Goal: Communication & Community: Ask a question

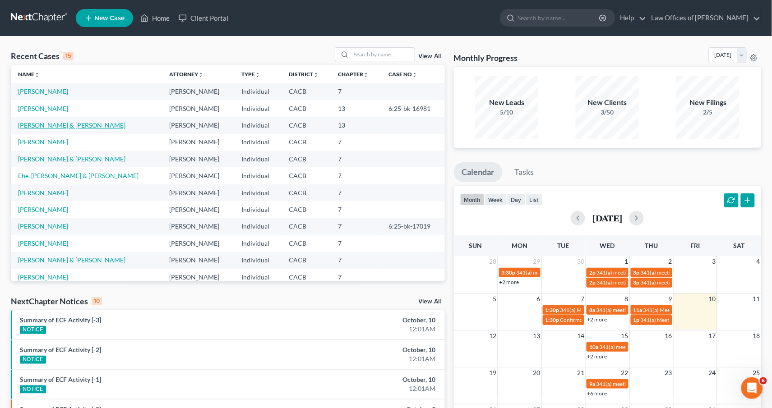
click at [41, 122] on link "[PERSON_NAME] & [PERSON_NAME]" at bounding box center [71, 125] width 107 height 8
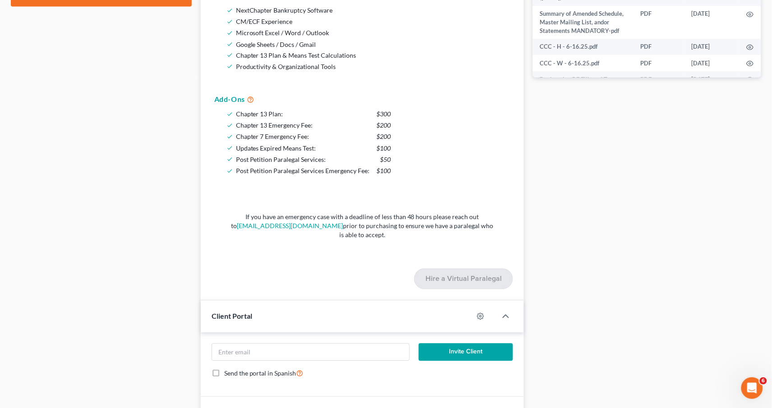
scroll to position [91, 0]
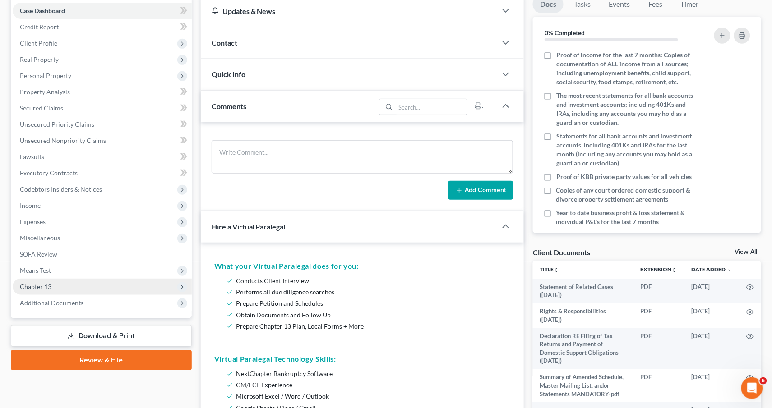
click at [26, 283] on span "Chapter 13" at bounding box center [36, 287] width 32 height 8
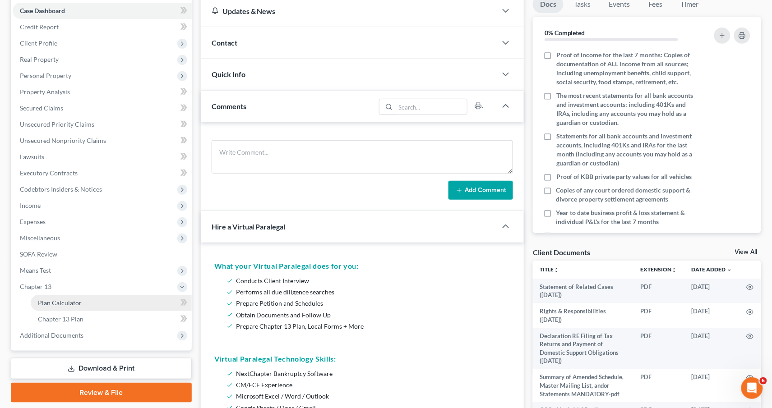
click at [52, 299] on span "Plan Calculator" at bounding box center [60, 303] width 44 height 8
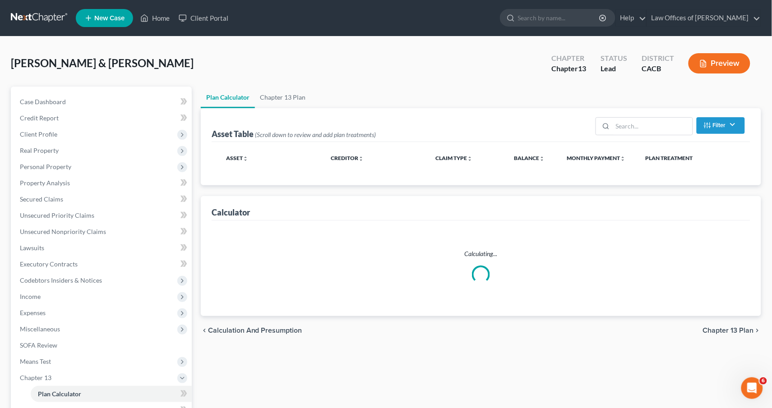
select select "59"
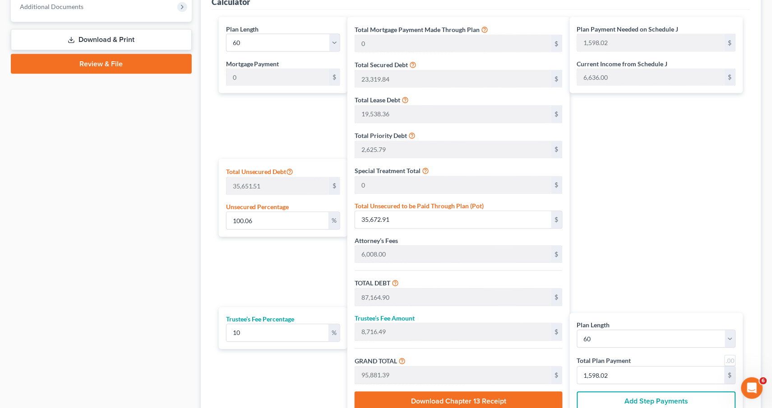
scroll to position [497, 0]
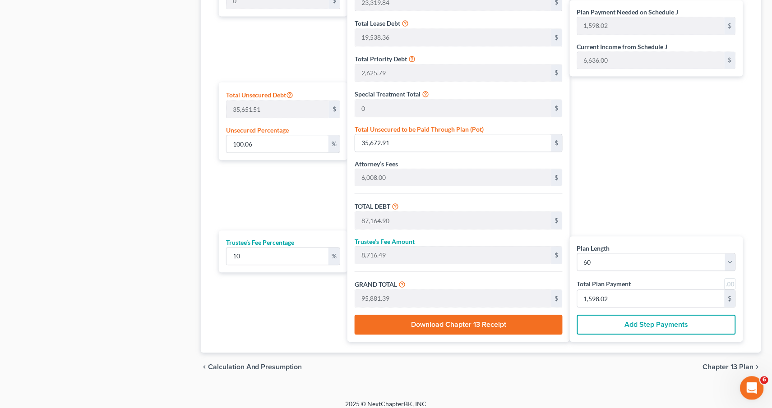
click at [752, 379] on div "Open Intercom Messenger" at bounding box center [750, 387] width 30 height 30
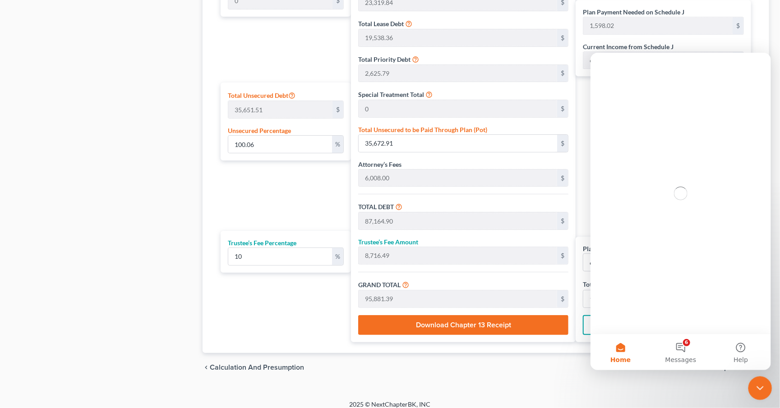
scroll to position [0, 0]
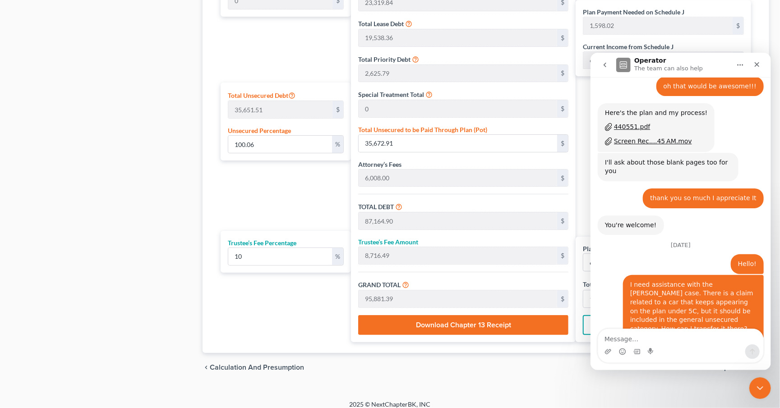
scroll to position [1372, 0]
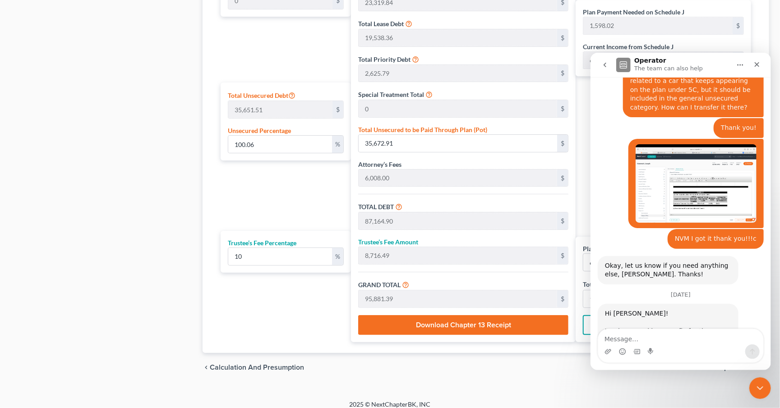
click at [600, 65] on button "go back" at bounding box center [604, 64] width 17 height 17
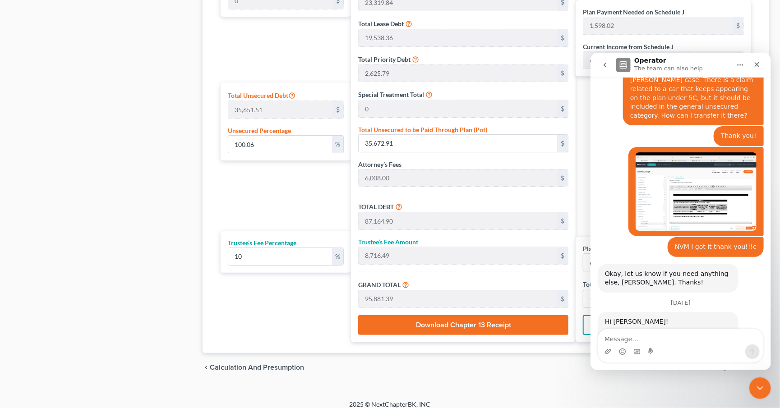
scroll to position [1372, 0]
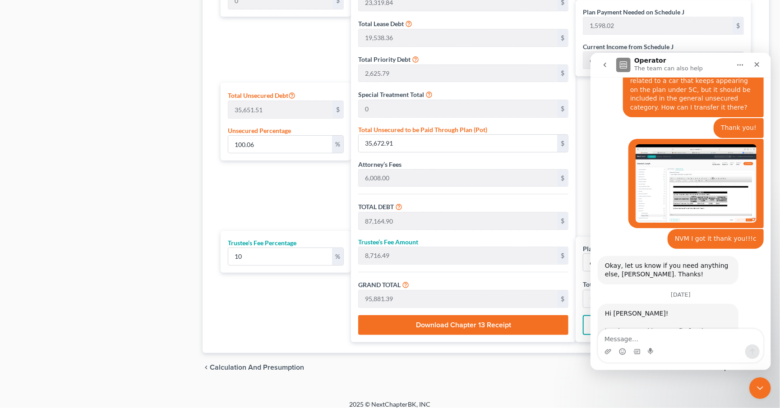
click at [639, 337] on textarea "Message…" at bounding box center [680, 336] width 165 height 15
type textarea "Good Morning!"
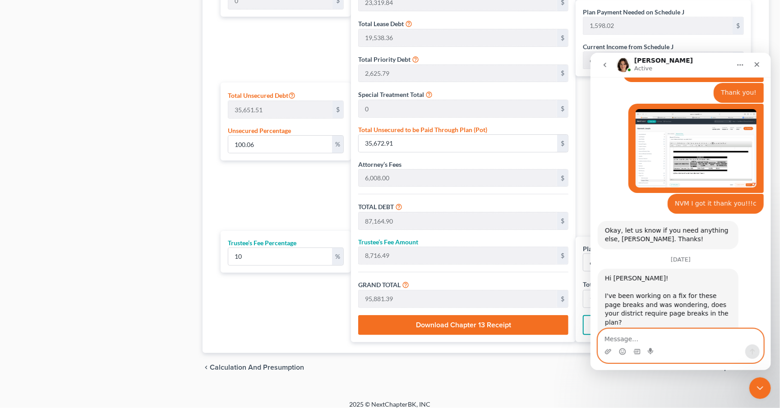
scroll to position [1438, 0]
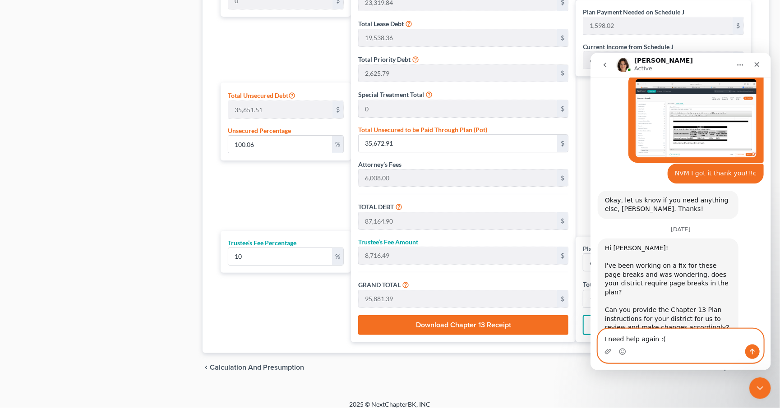
type textarea "I need help again :("
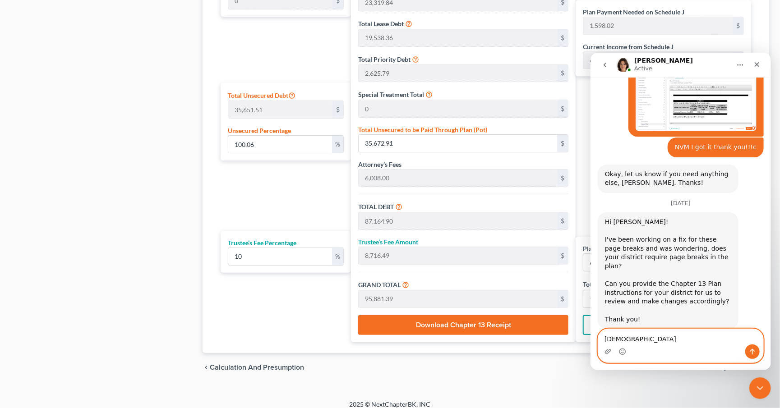
type textarea "[DEMOGRAPHIC_DATA]"
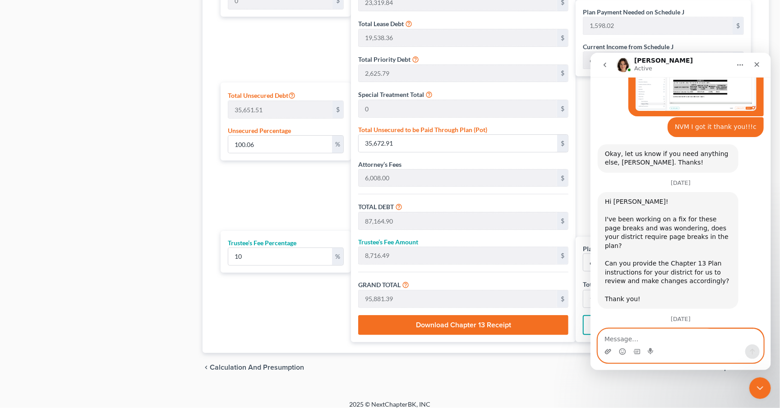
click at [609, 350] on icon "Upload attachment" at bounding box center [607, 351] width 7 height 7
click at [606, 350] on icon "Upload attachment" at bounding box center [607, 351] width 6 height 5
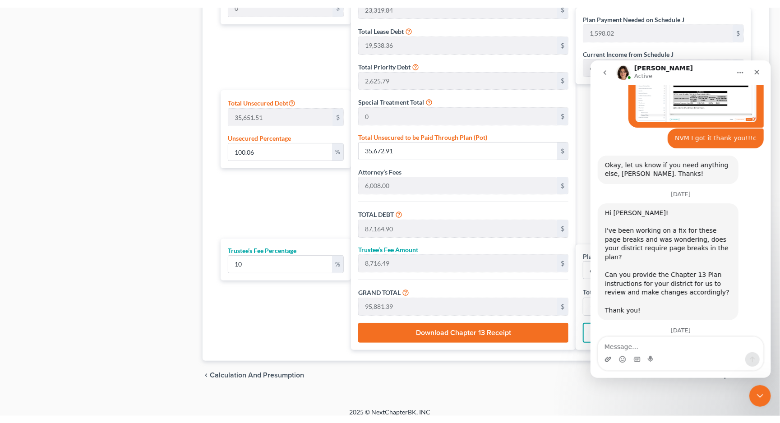
scroll to position [1511, 0]
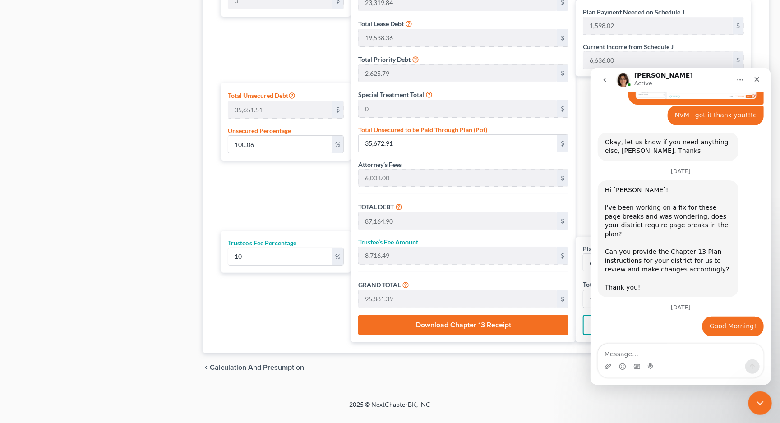
click at [760, 408] on div "Close Intercom Messenger" at bounding box center [759, 402] width 22 height 22
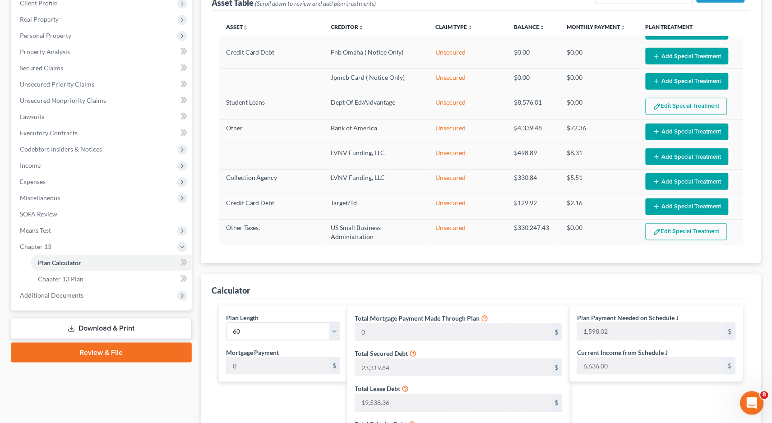
scroll to position [0, 0]
click at [761, 402] on html at bounding box center [750, 402] width 22 height 22
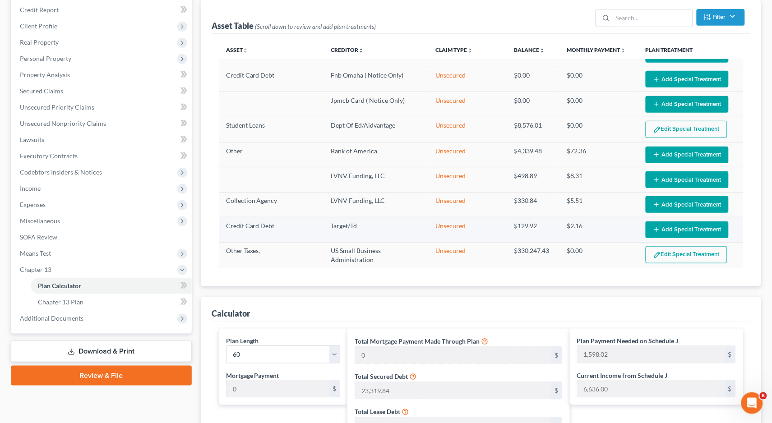
scroll to position [120, 0]
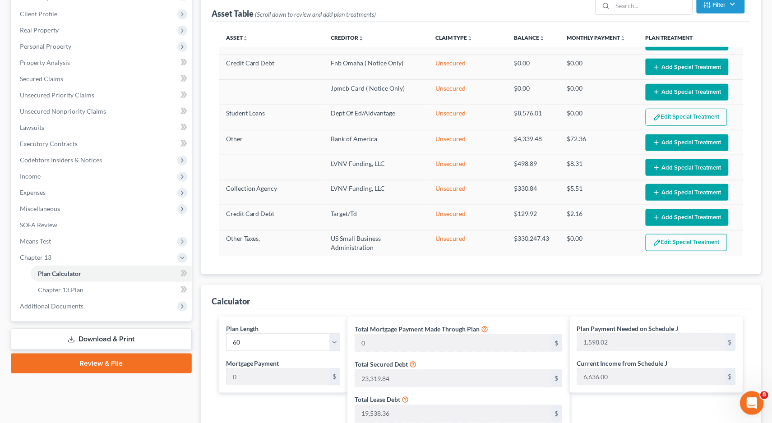
click at [752, 402] on icon "Open Intercom Messenger" at bounding box center [750, 402] width 15 height 15
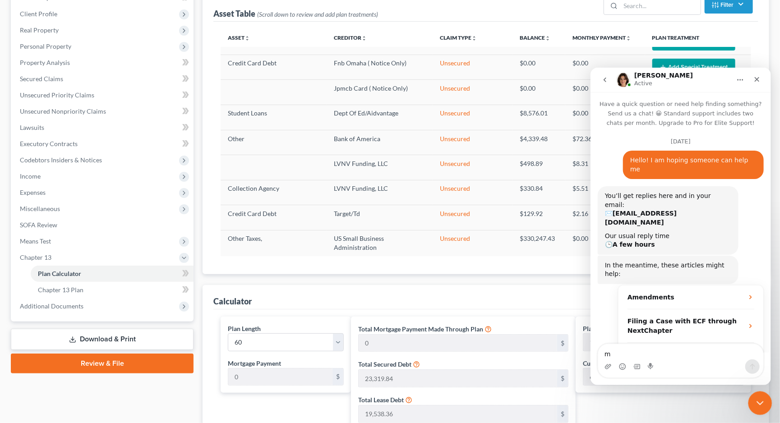
scroll to position [1511, 0]
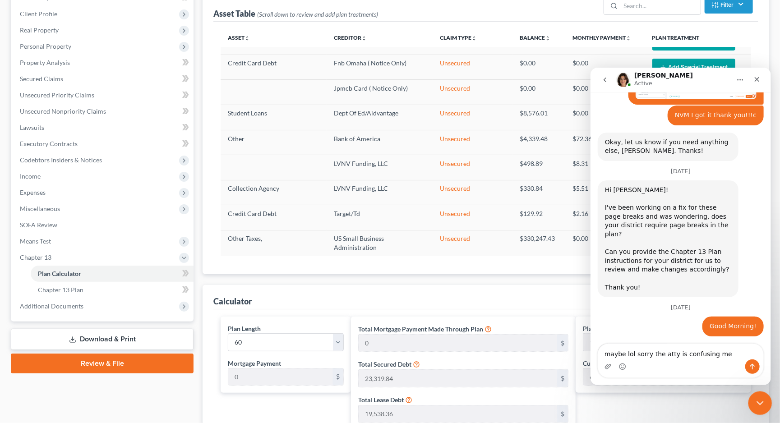
type textarea "maybe lol sorry the atty is confusing me"
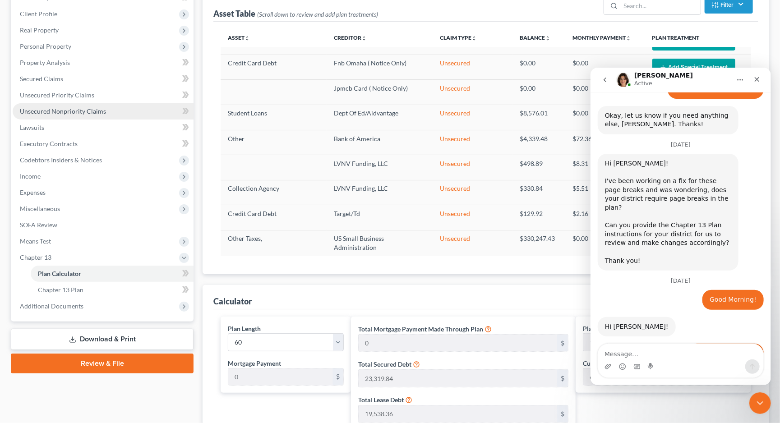
click at [65, 107] on span "Unsecured Nonpriority Claims" at bounding box center [63, 111] width 86 height 8
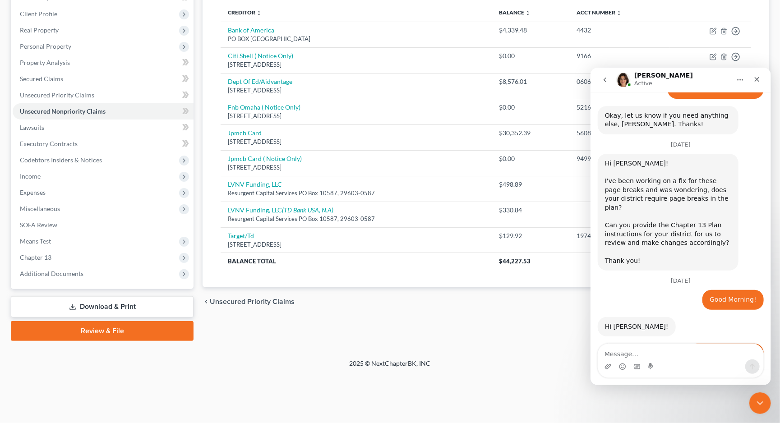
scroll to position [1535, 0]
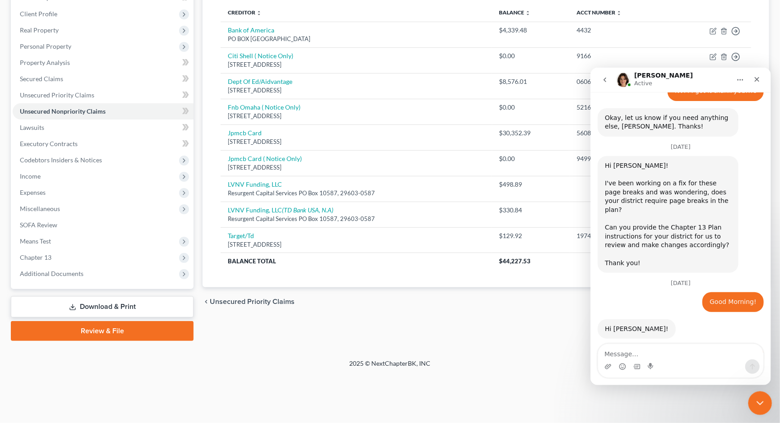
click at [765, 401] on div "Close Intercom Messenger" at bounding box center [759, 402] width 22 height 22
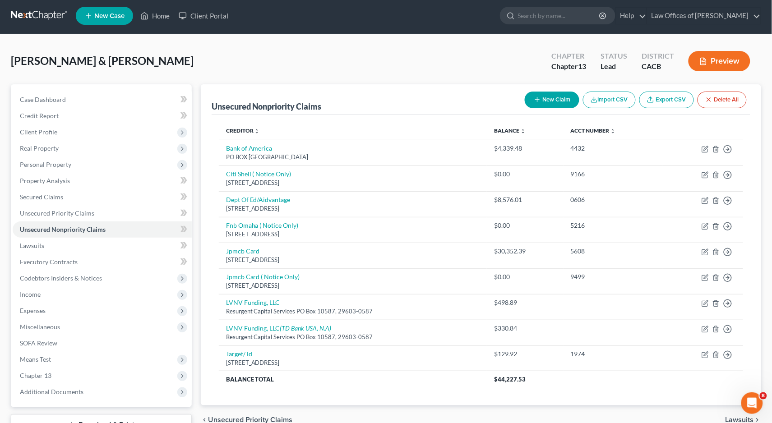
scroll to position [0, 0]
